Goal: Task Accomplishment & Management: Use online tool/utility

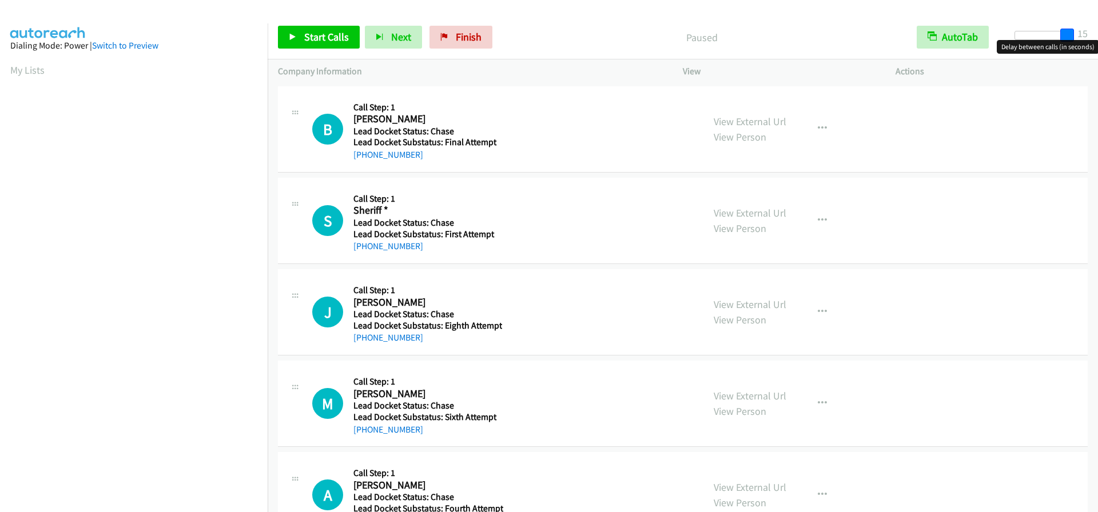
drag, startPoint x: 1022, startPoint y: 37, endPoint x: 1143, endPoint y: 42, distance: 120.8
click at [1097, 42] on html "Start Calls Pause Next Finish Paused AutoTab AutoTab 15 Company Information Inf…" at bounding box center [549, 27] width 1098 height 54
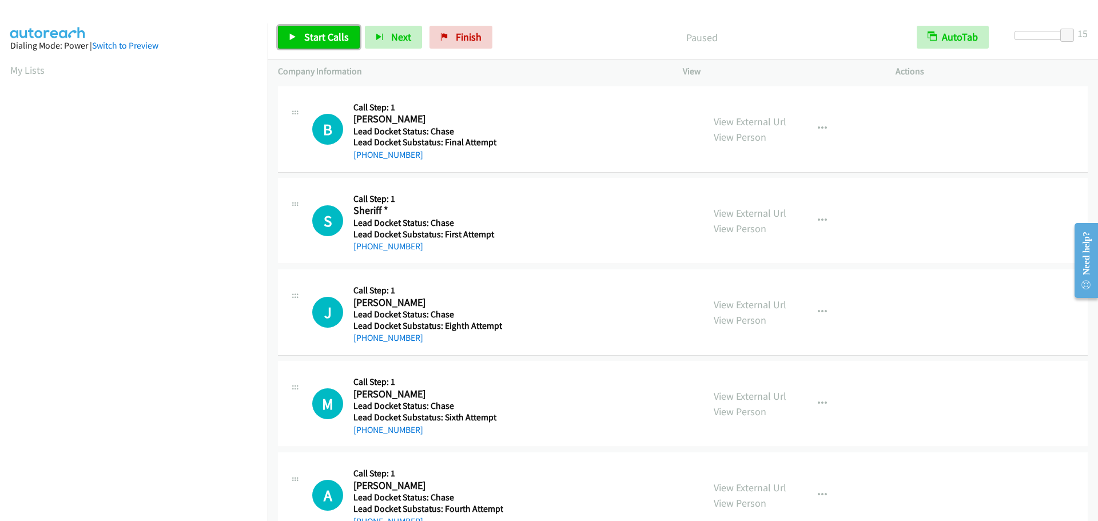
click at [321, 30] on link "Start Calls" at bounding box center [319, 37] width 82 height 23
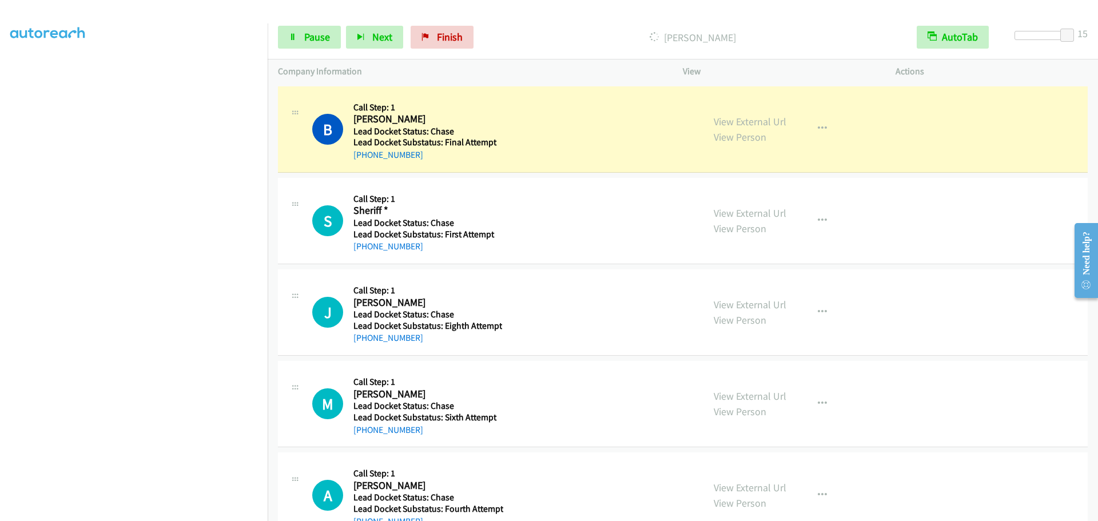
scroll to position [120, 0]
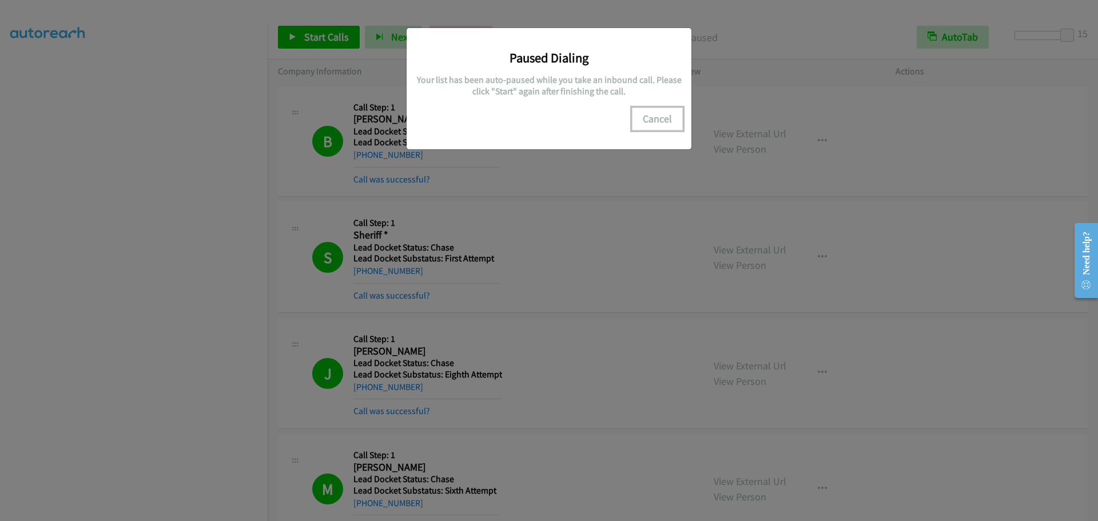
click at [666, 120] on button "Cancel" at bounding box center [657, 119] width 51 height 23
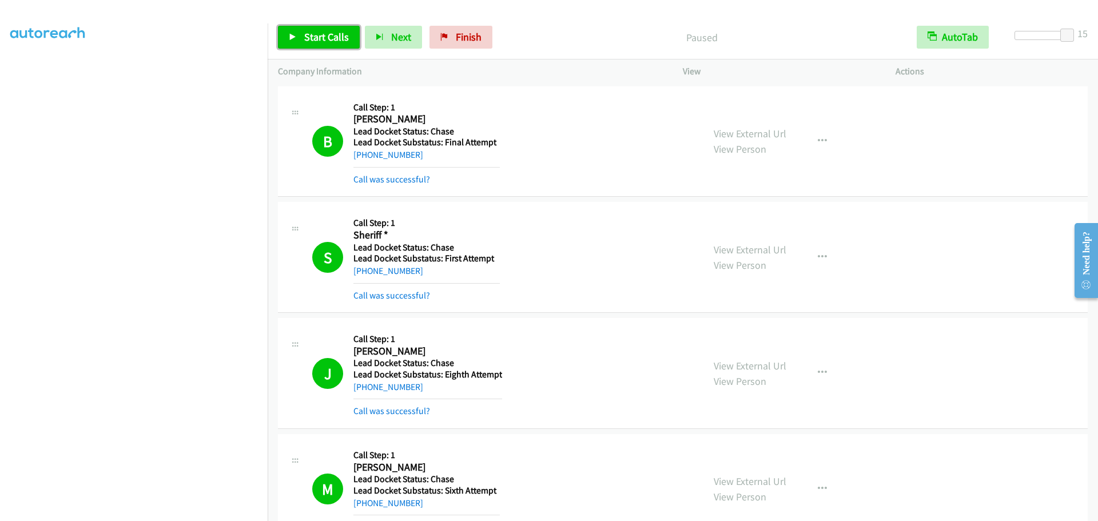
click at [328, 38] on span "Start Calls" at bounding box center [326, 36] width 45 height 13
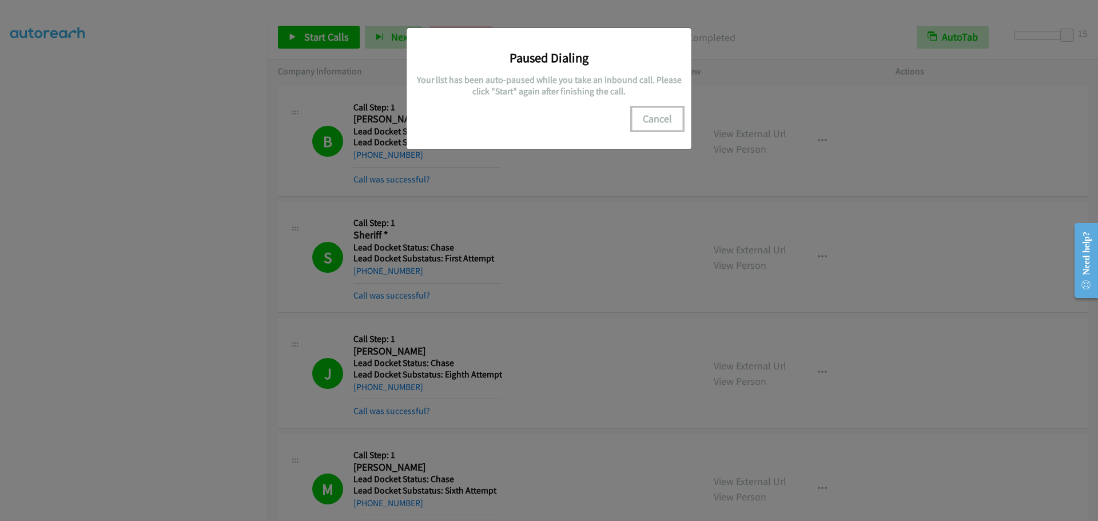
click at [672, 116] on button "Cancel" at bounding box center [657, 119] width 51 height 23
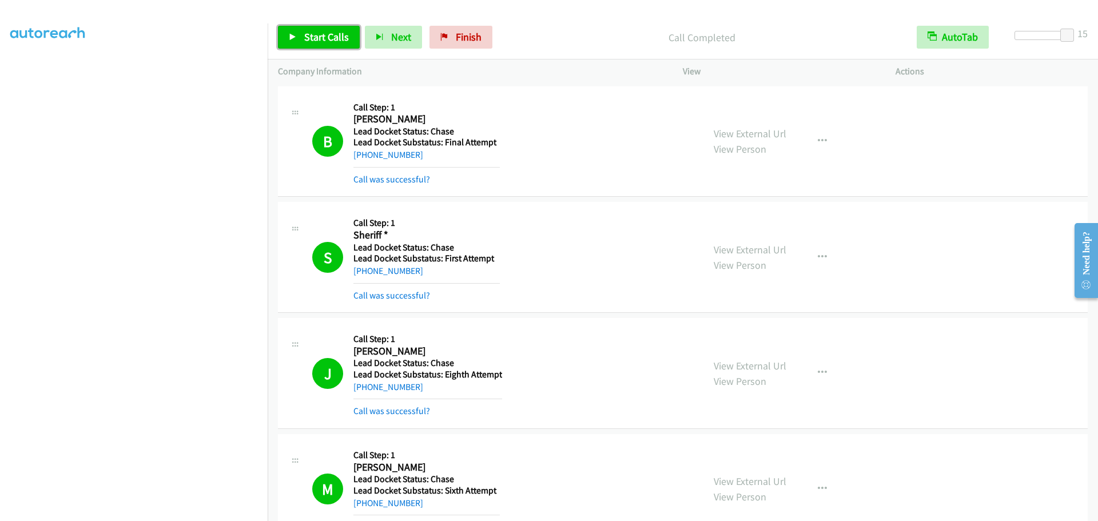
click at [337, 41] on span "Start Calls" at bounding box center [326, 36] width 45 height 13
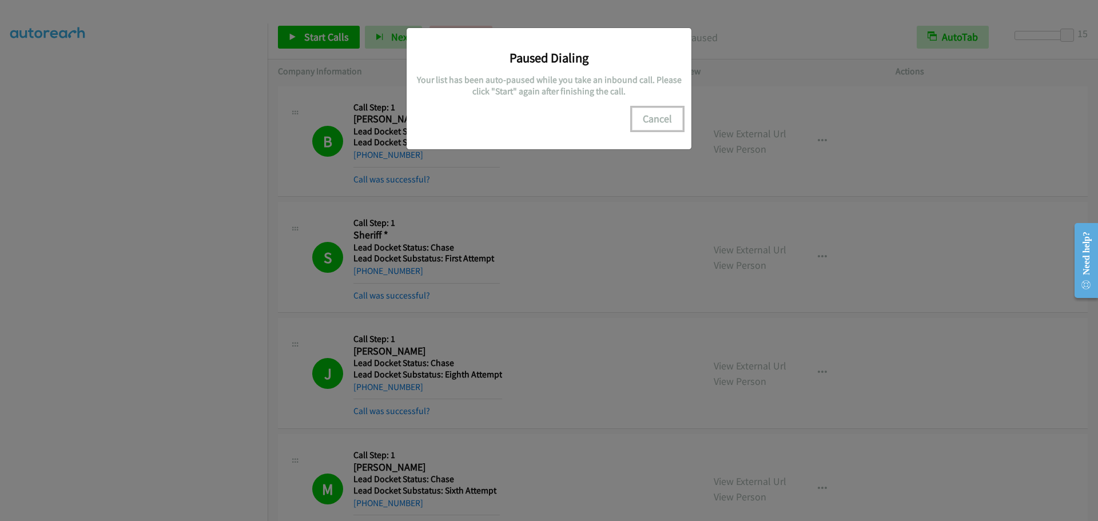
click at [649, 124] on button "Cancel" at bounding box center [657, 119] width 51 height 23
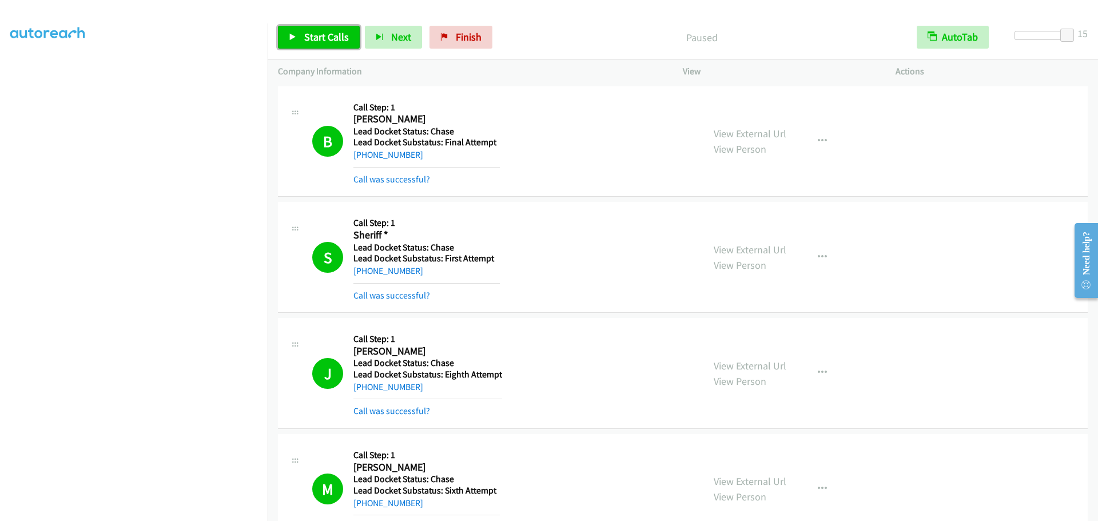
click at [344, 33] on span "Start Calls" at bounding box center [326, 36] width 45 height 13
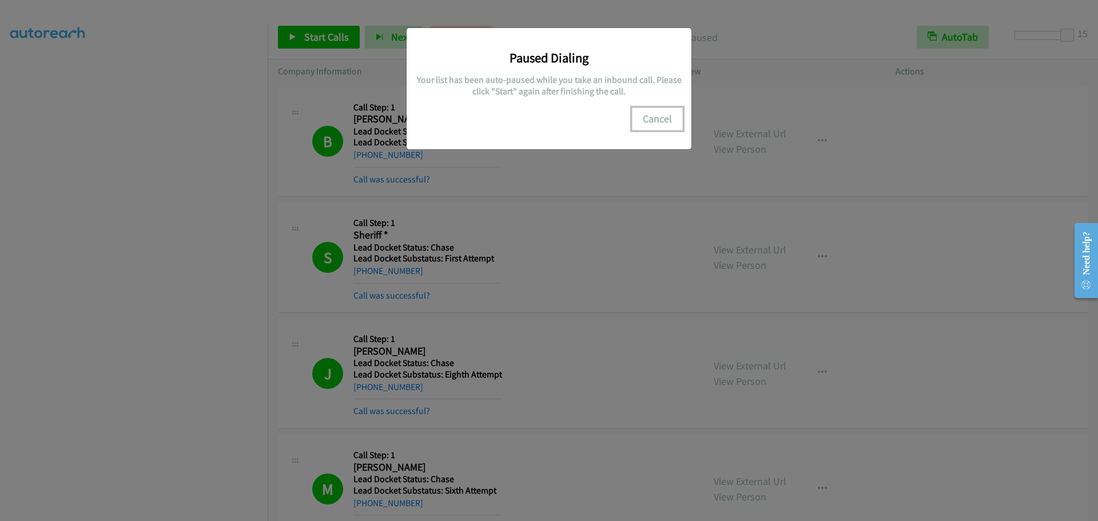
click at [643, 113] on button "Cancel" at bounding box center [657, 119] width 51 height 23
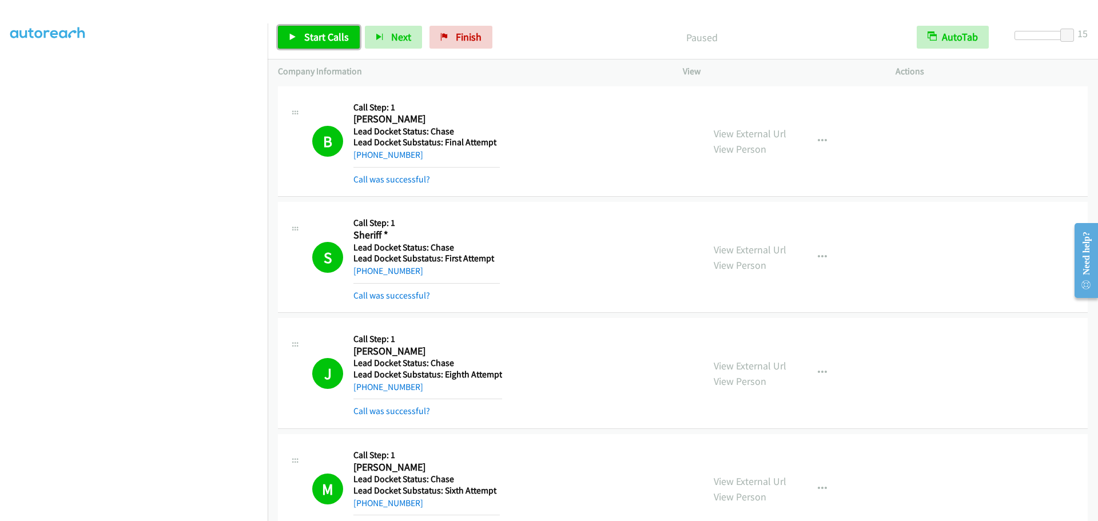
click at [317, 34] on span "Start Calls" at bounding box center [326, 36] width 45 height 13
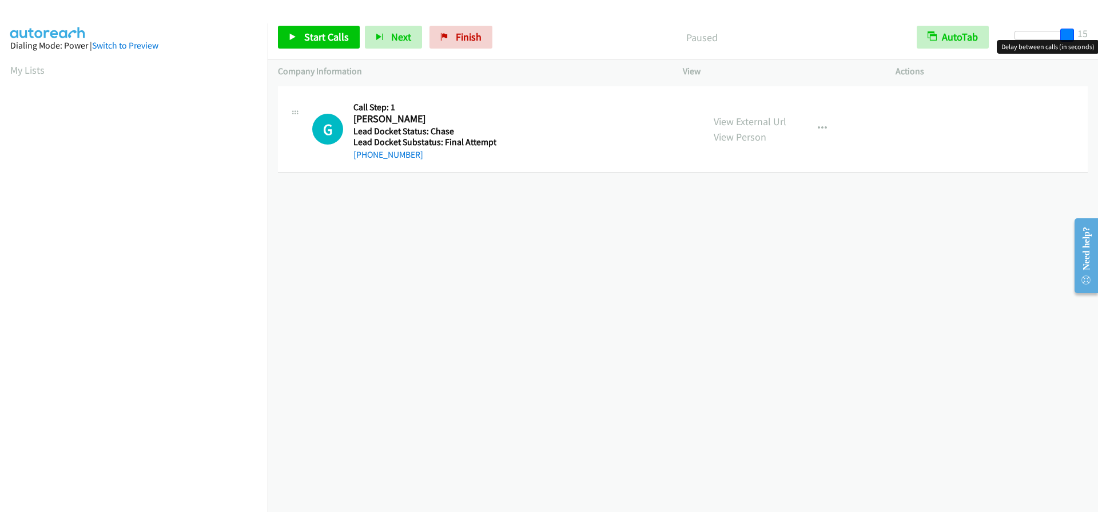
drag, startPoint x: 1025, startPoint y: 36, endPoint x: 1130, endPoint y: 31, distance: 105.3
click at [1097, 31] on html "Start Calls Pause Next Finish Paused AutoTab AutoTab 15 Company Information Inf…" at bounding box center [549, 27] width 1098 height 54
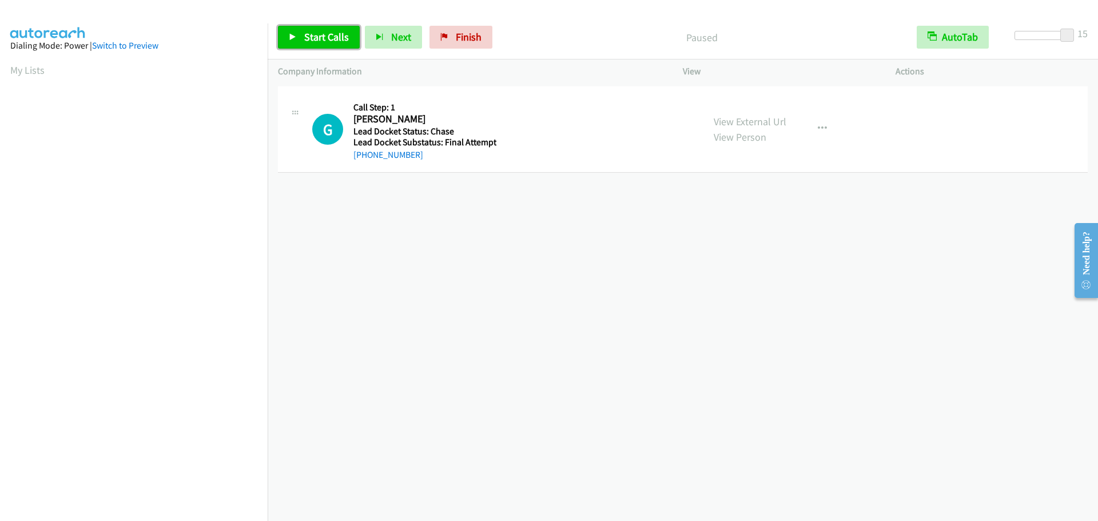
click at [332, 33] on span "Start Calls" at bounding box center [326, 36] width 45 height 13
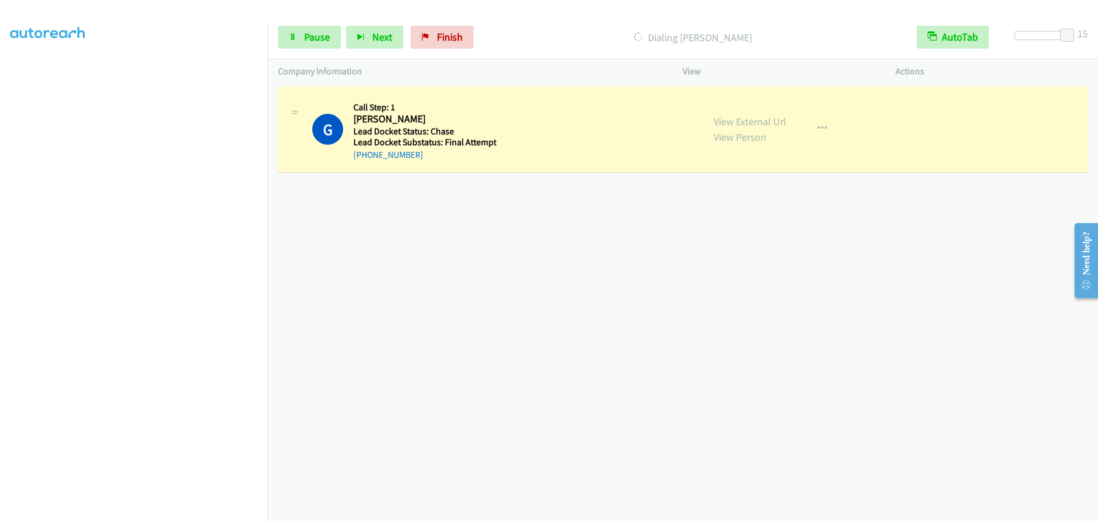
scroll to position [120, 0]
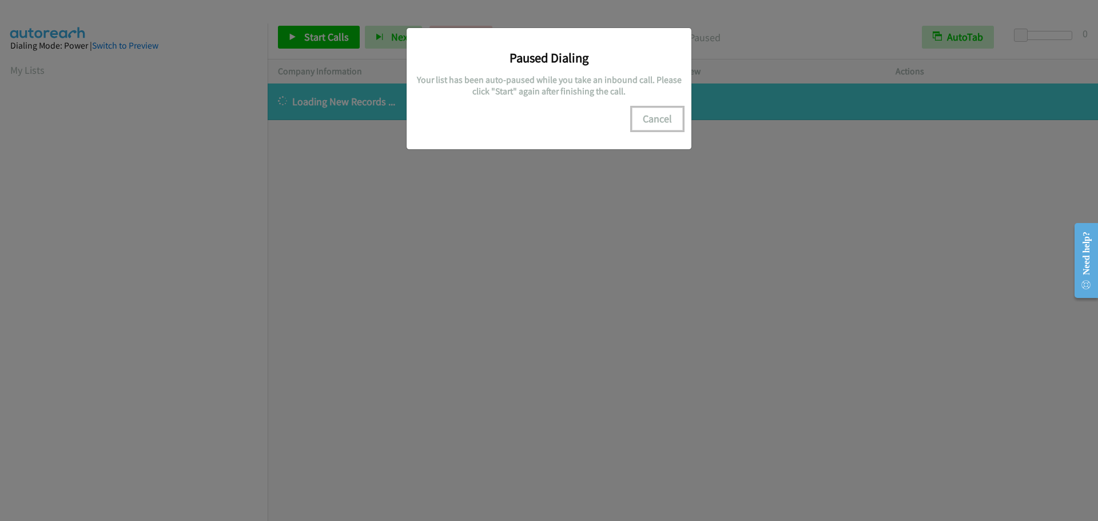
click at [657, 119] on button "Cancel" at bounding box center [657, 119] width 51 height 23
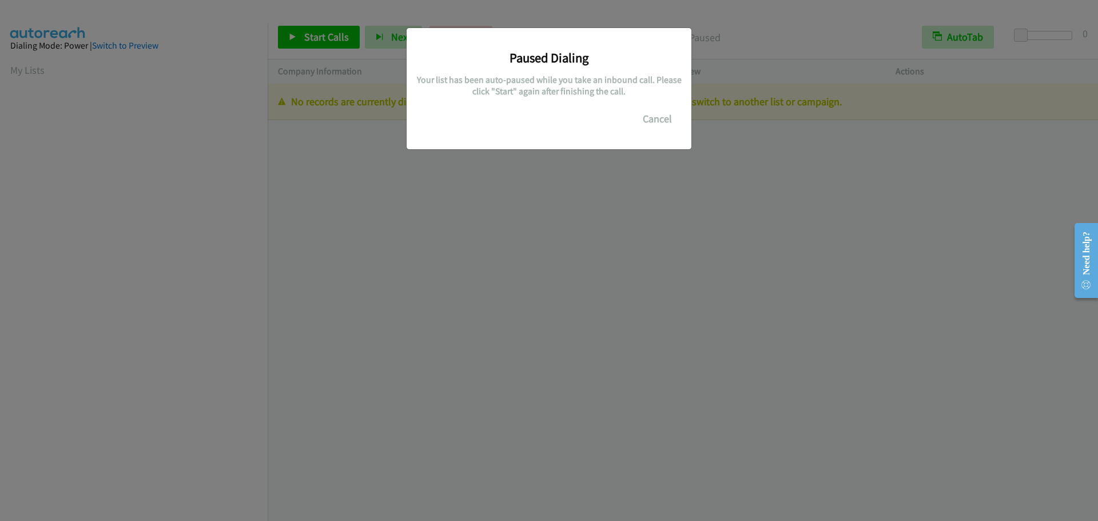
scroll to position [121, 0]
click at [654, 120] on button "Cancel" at bounding box center [657, 119] width 51 height 23
click at [222, 313] on div "Paused Dialing Your list has been auto-paused while you take an inbound call. P…" at bounding box center [549, 265] width 1098 height 511
click at [648, 117] on button "Cancel" at bounding box center [657, 119] width 51 height 23
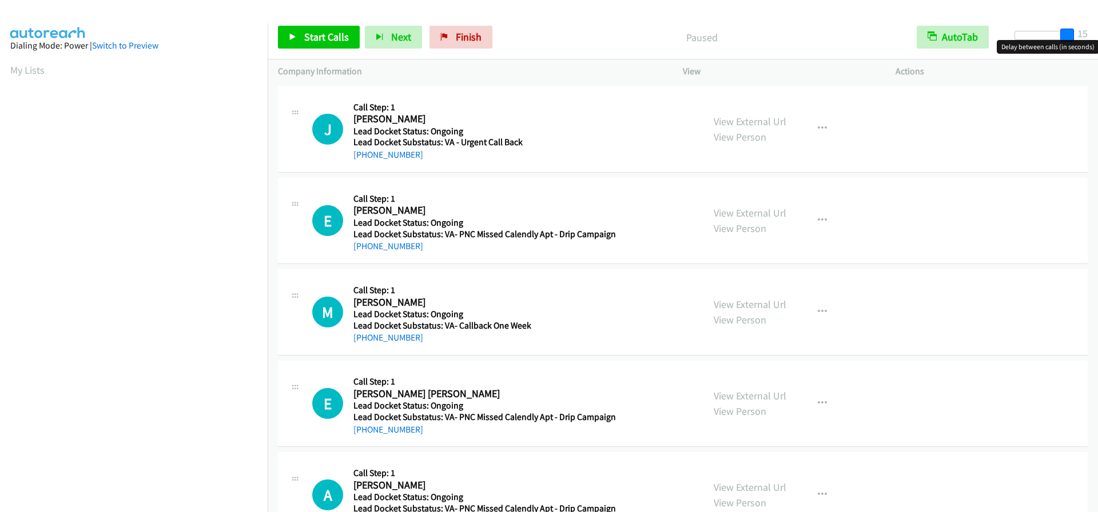
drag, startPoint x: 1022, startPoint y: 37, endPoint x: 1124, endPoint y: 34, distance: 101.8
click at [1097, 34] on html "Start Calls Pause Next Finish Paused AutoTab AutoTab 15 Company Information Inf…" at bounding box center [549, 27] width 1098 height 54
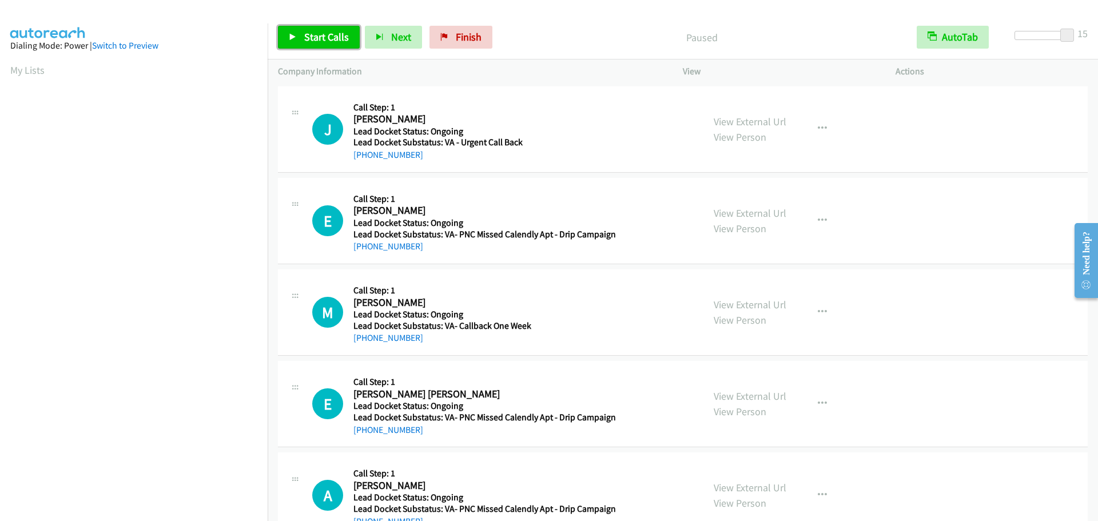
click at [325, 41] on span "Start Calls" at bounding box center [326, 36] width 45 height 13
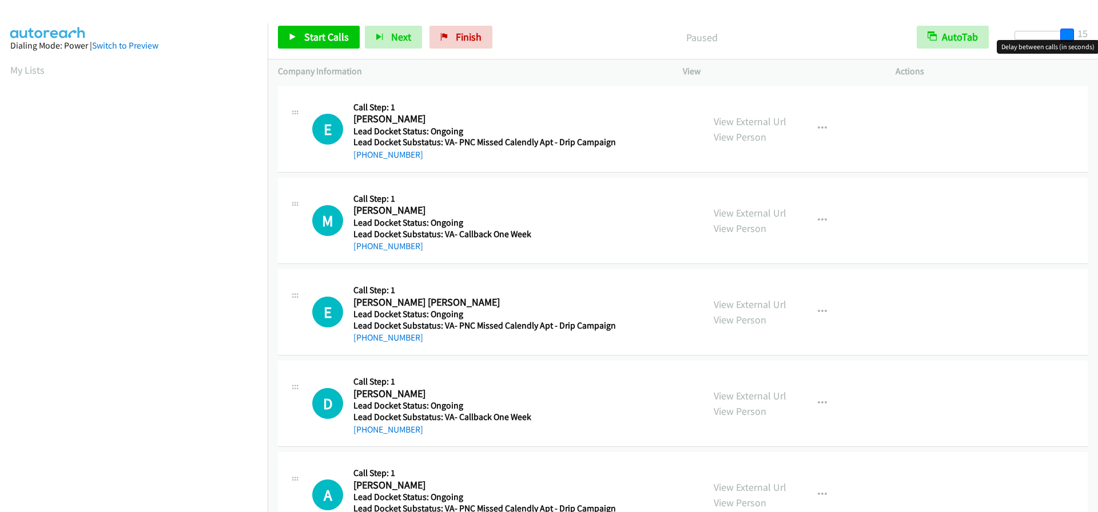
drag, startPoint x: 1024, startPoint y: 34, endPoint x: 1117, endPoint y: 29, distance: 93.9
click at [1097, 29] on html "Start Calls Pause Next Finish Paused AutoTab AutoTab 15 Company Information Inf…" at bounding box center [549, 27] width 1098 height 54
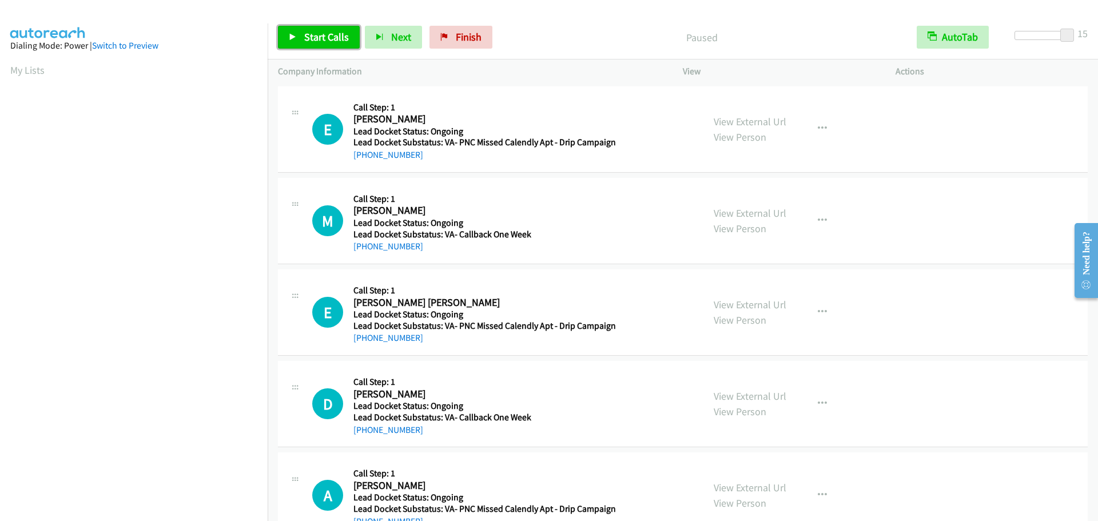
click at [323, 32] on span "Start Calls" at bounding box center [326, 36] width 45 height 13
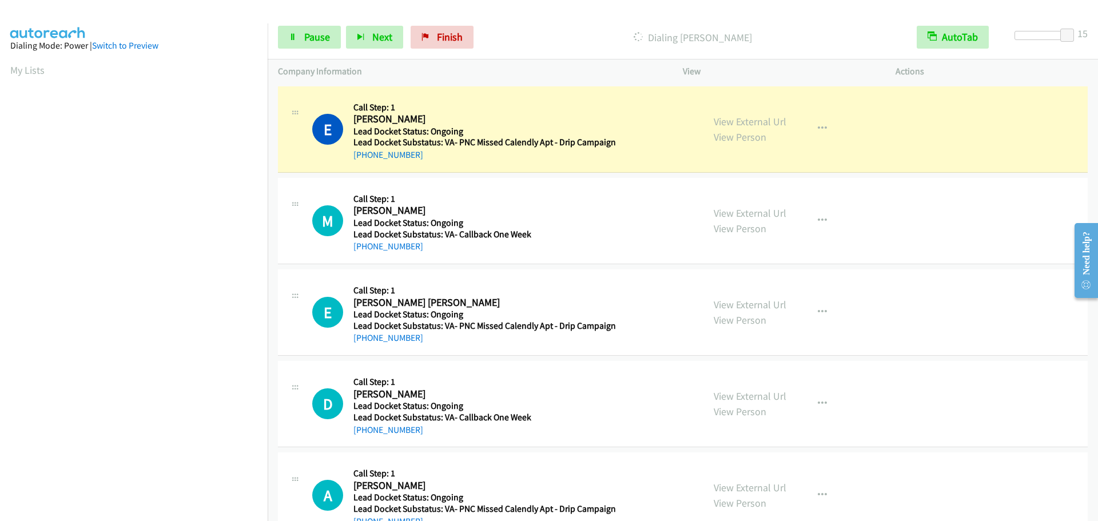
scroll to position [120, 0]
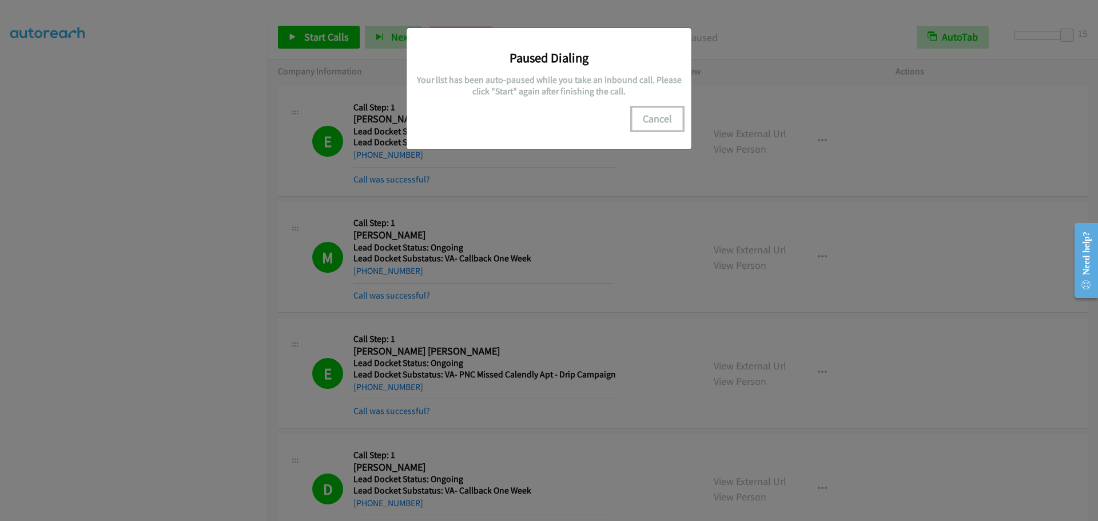
click at [642, 120] on button "Cancel" at bounding box center [657, 119] width 51 height 23
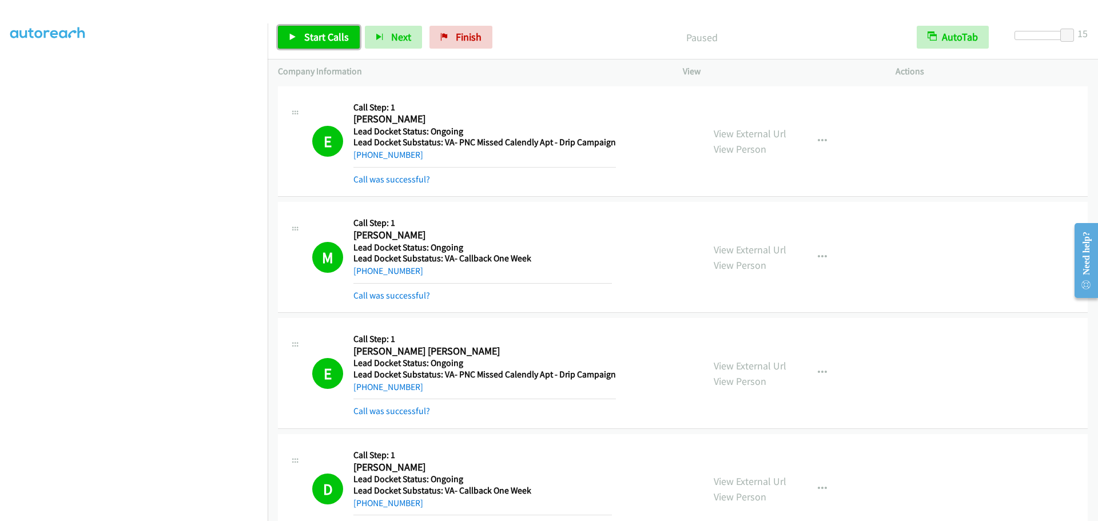
click at [336, 42] on span "Start Calls" at bounding box center [326, 36] width 45 height 13
